Goal: Task Accomplishment & Management: Manage account settings

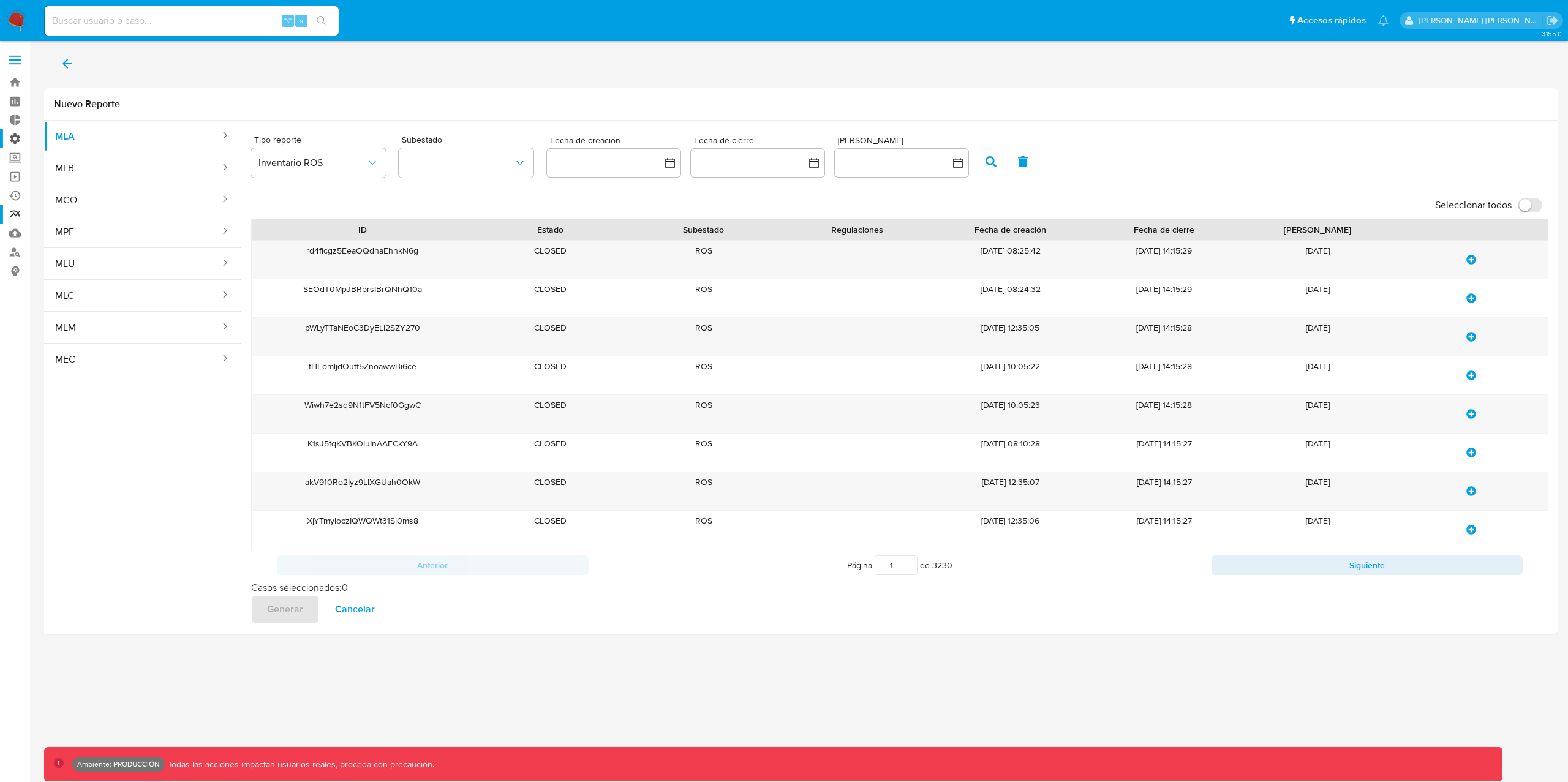
click at [16, 140] on label "Administración" at bounding box center [72, 138] width 145 height 19
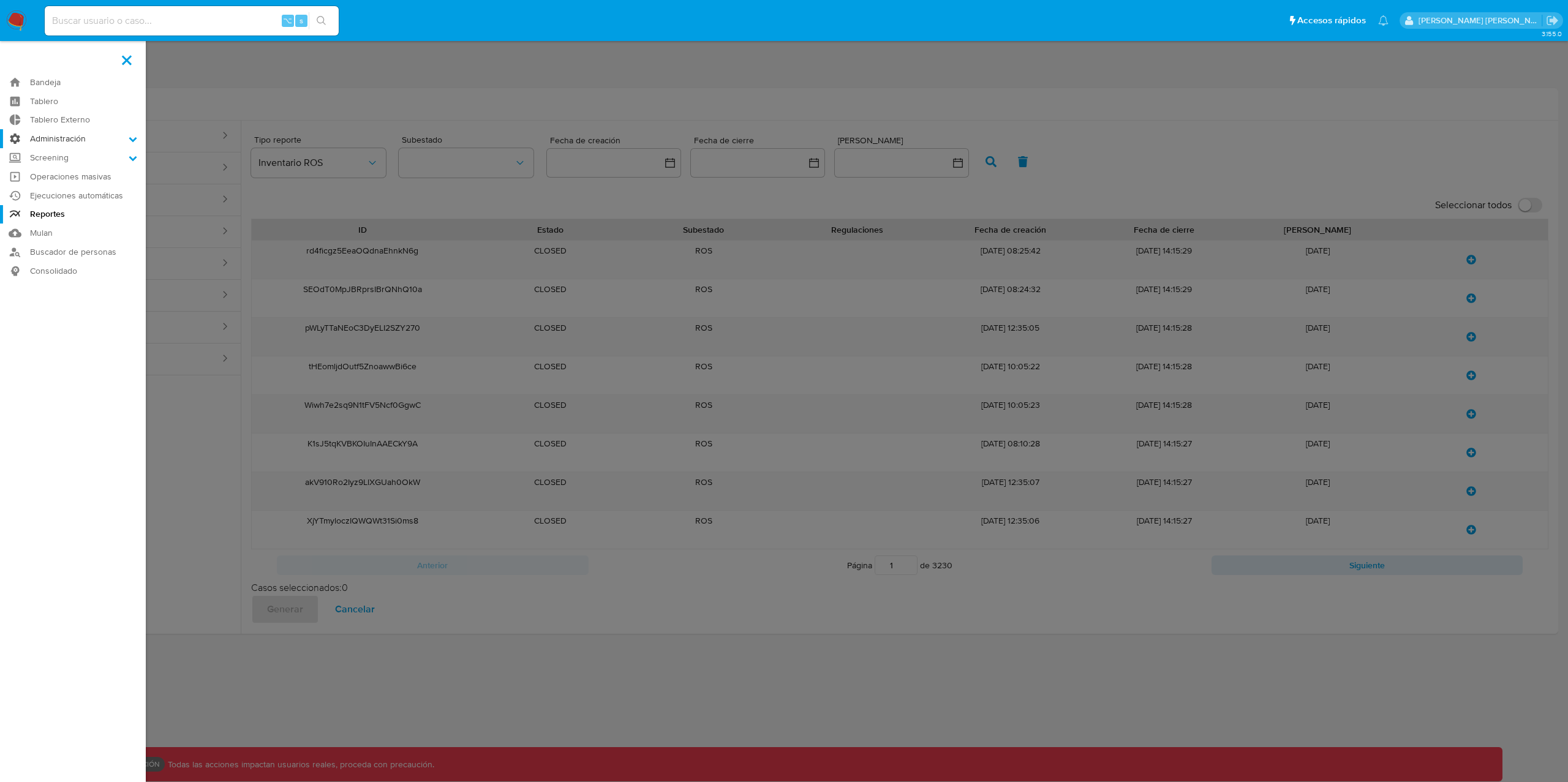
click at [0, 0] on input "Administración" at bounding box center [0, 0] width 0 height 0
click at [54, 185] on link "Usuarios" at bounding box center [72, 187] width 145 height 16
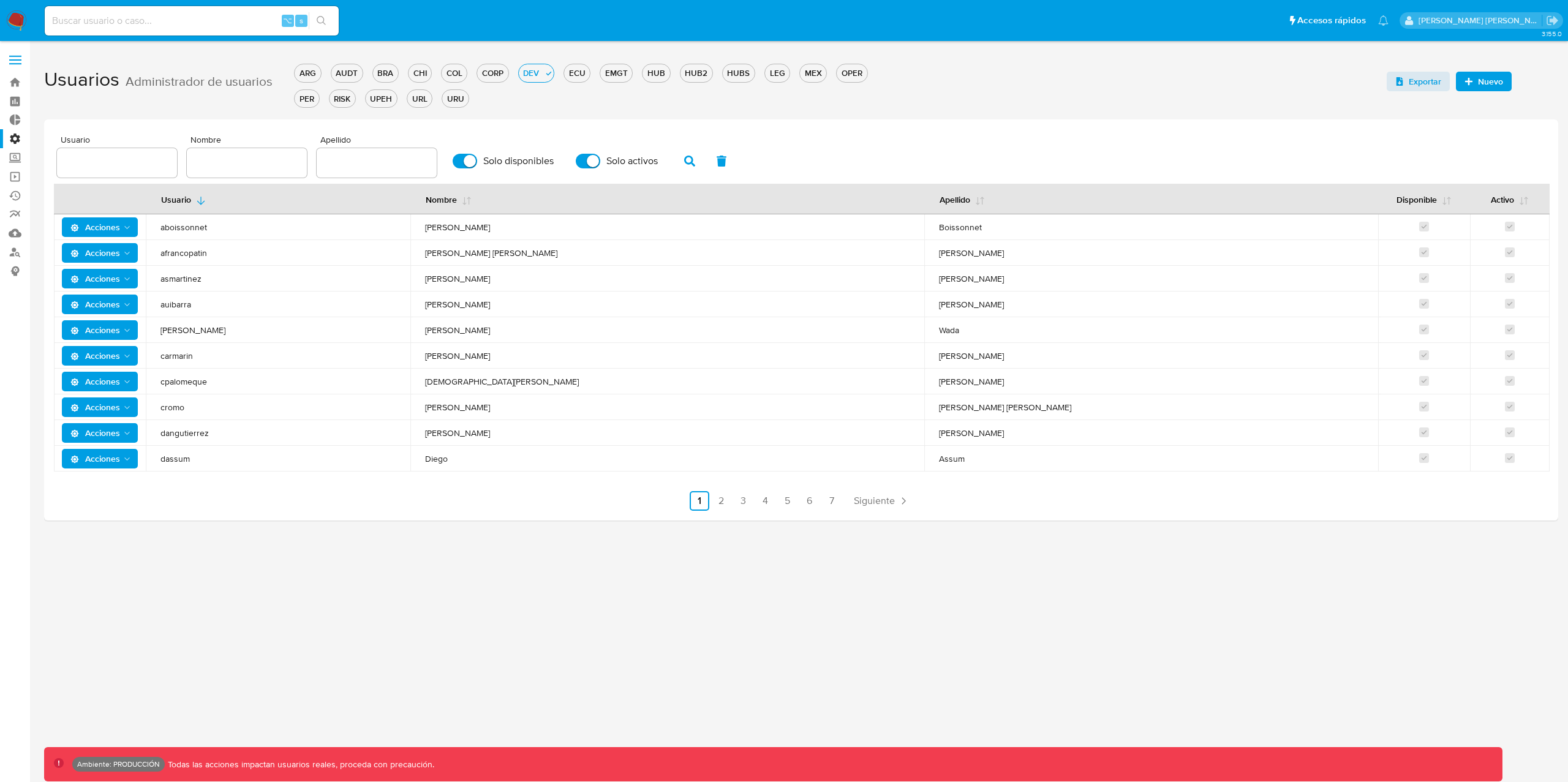
click at [132, 275] on button "Acciones" at bounding box center [100, 279] width 77 height 20
click at [78, 315] on button "Detalle" at bounding box center [102, 310] width 111 height 30
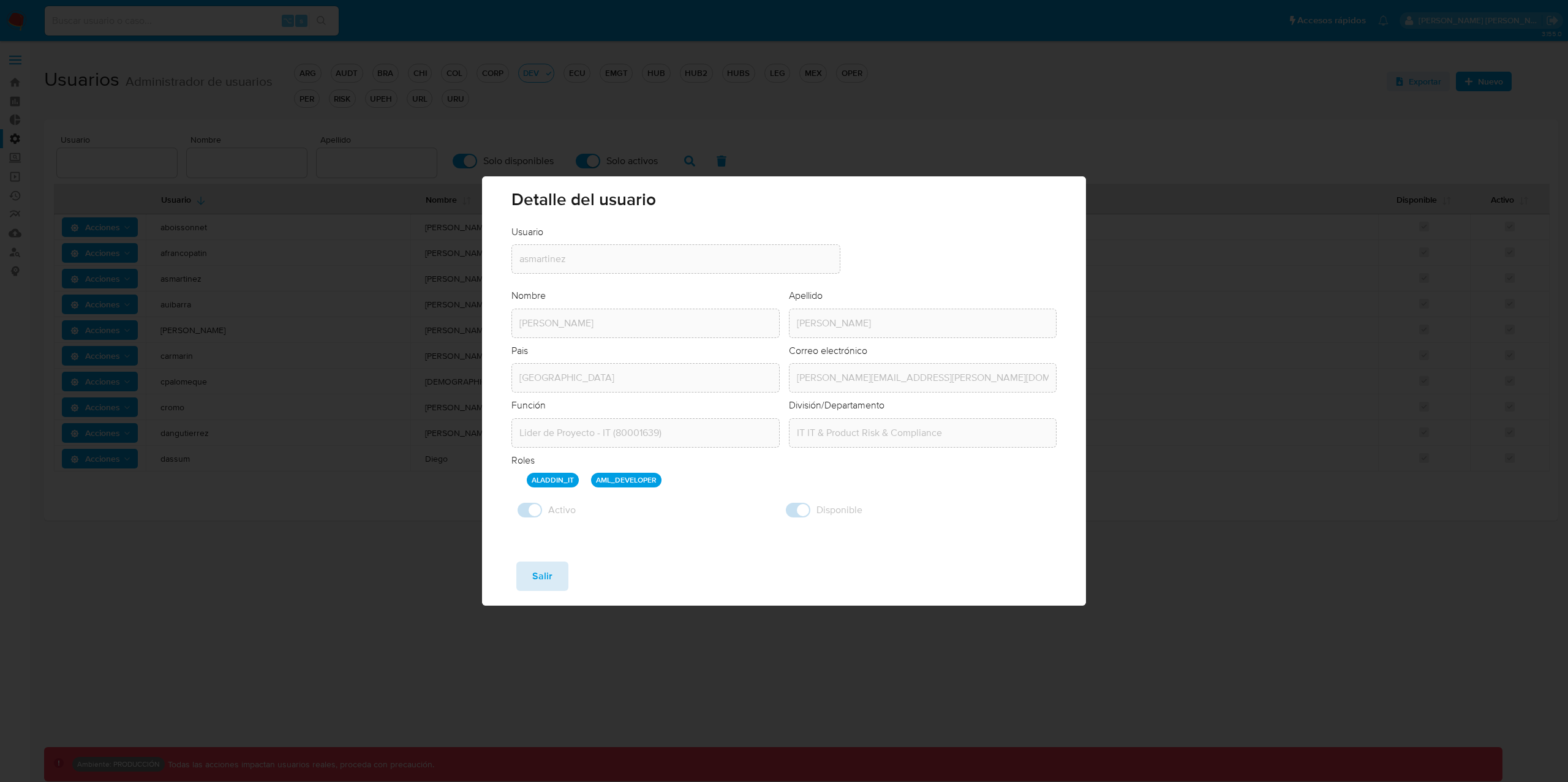
click at [561, 575] on button "Salir" at bounding box center [542, 576] width 52 height 30
checkbox input "false"
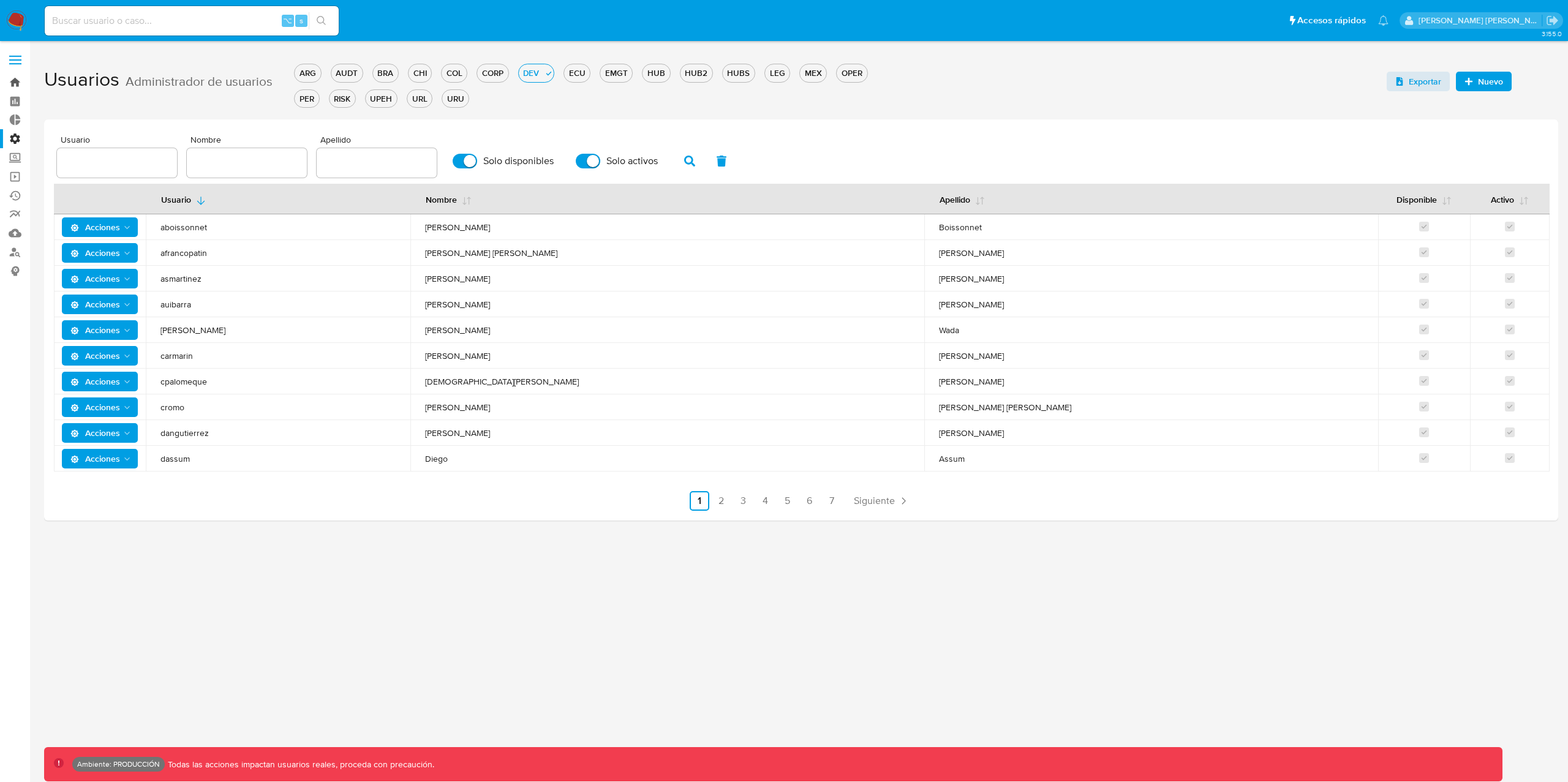
click at [17, 89] on link "Bandeja" at bounding box center [72, 83] width 145 height 19
